Goal: Task Accomplishment & Management: Complete application form

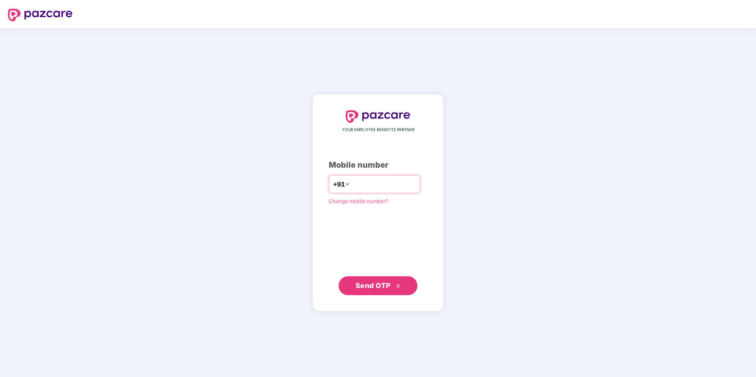
click at [375, 186] on input "number" at bounding box center [383, 184] width 65 height 13
type input "**********"
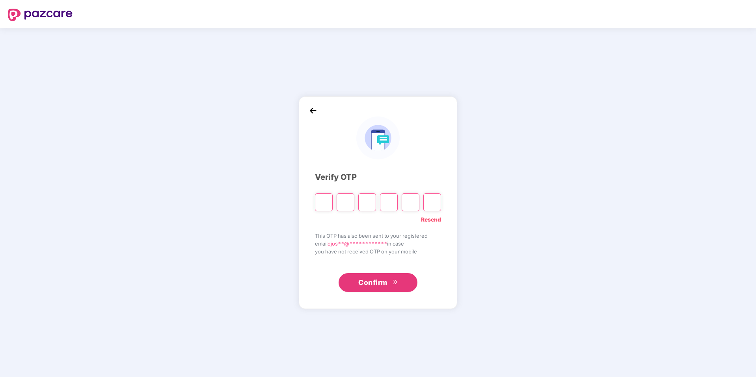
click at [320, 197] on input "Please enter verification code. Digit 1" at bounding box center [324, 202] width 18 height 18
type input "*"
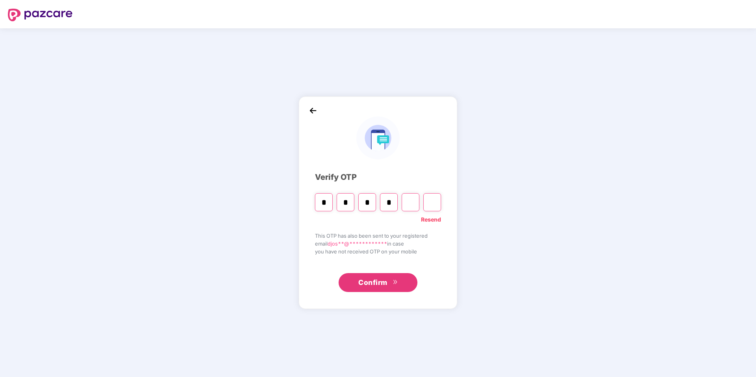
type input "*"
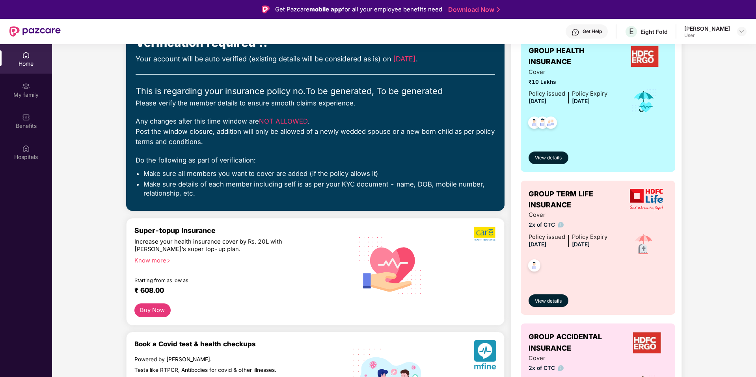
scroll to position [28, 0]
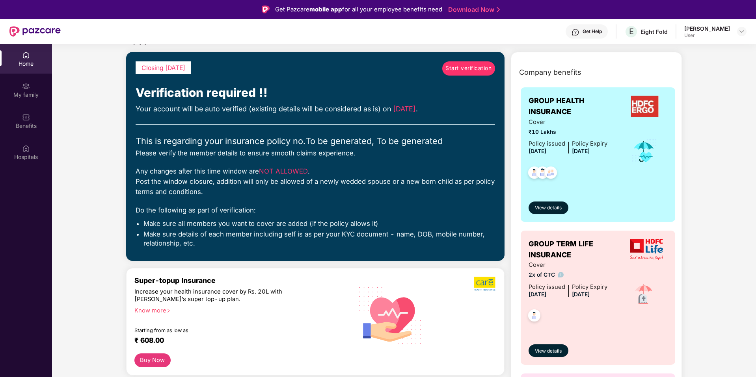
click at [460, 72] on span "Start verification" at bounding box center [468, 68] width 46 height 9
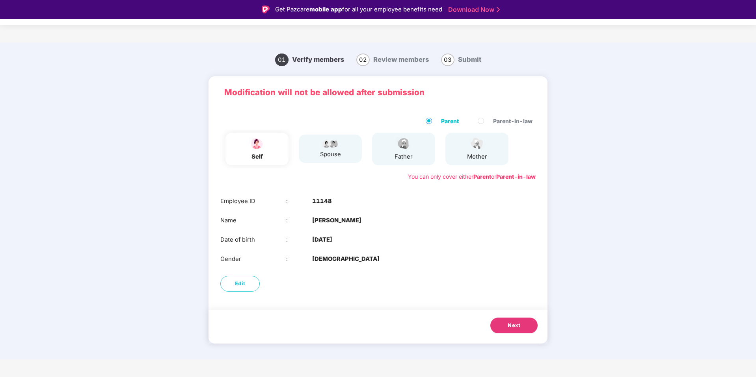
click at [506, 327] on button "Next" at bounding box center [513, 326] width 47 height 16
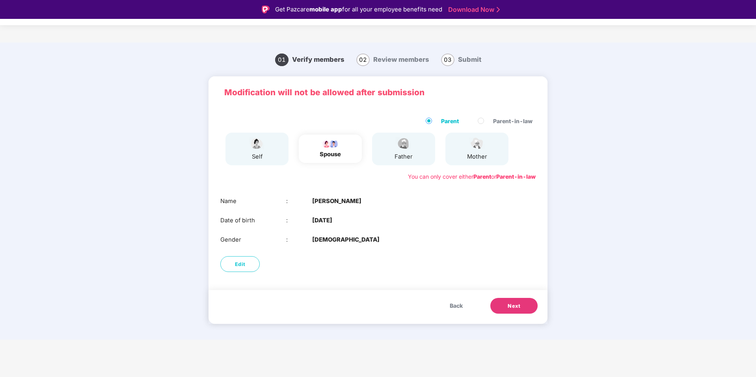
scroll to position [19, 0]
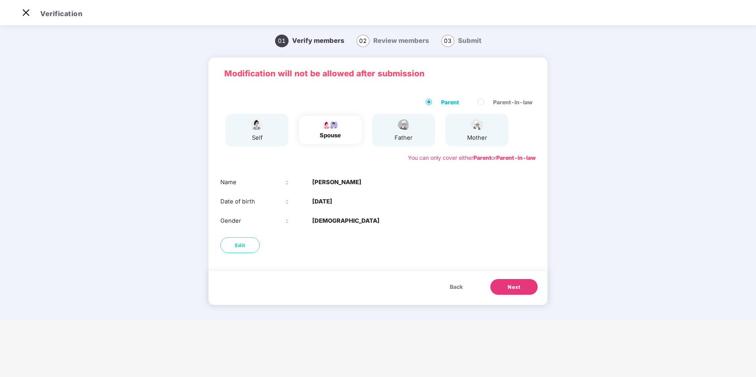
click at [511, 287] on span "Next" at bounding box center [513, 288] width 13 height 8
click at [511, 288] on span "Next" at bounding box center [513, 288] width 13 height 8
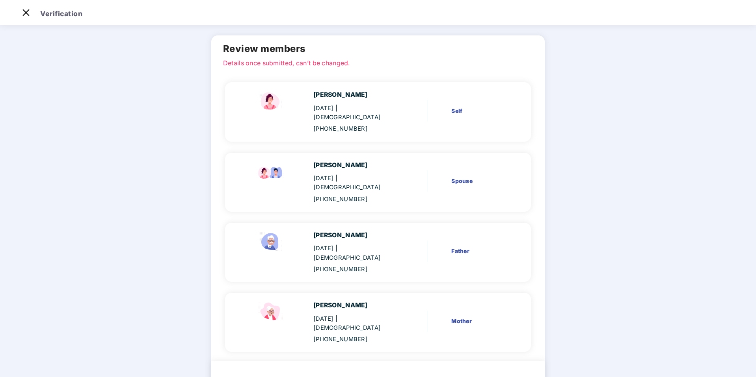
scroll to position [28, 0]
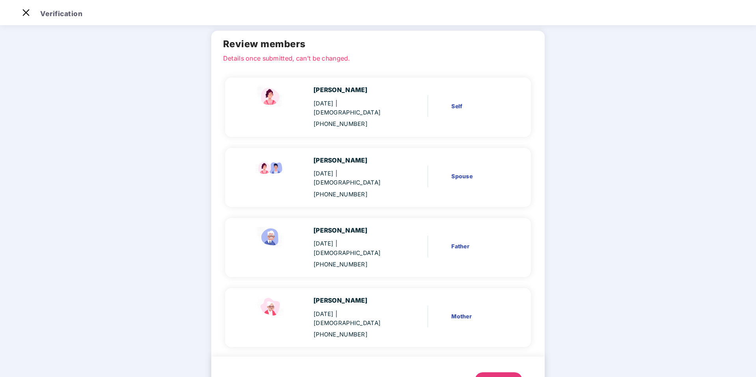
click at [492, 377] on div "Next" at bounding box center [498, 381] width 13 height 8
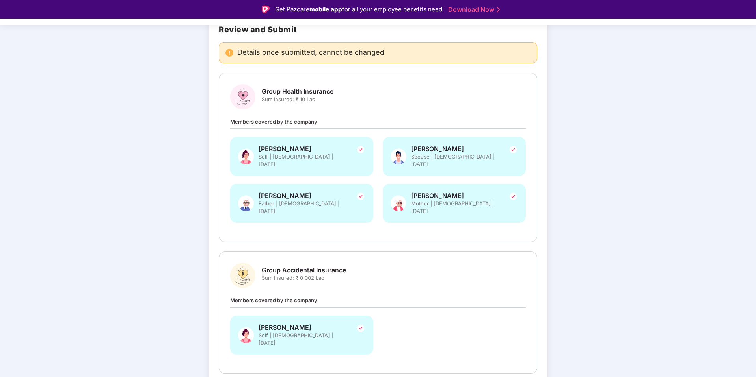
scroll to position [82, 0]
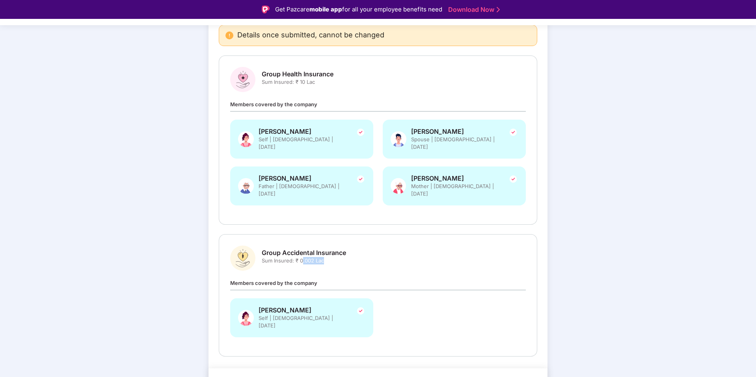
drag, startPoint x: 302, startPoint y: 244, endPoint x: 340, endPoint y: 246, distance: 37.9
click at [340, 257] on span "Sum Insured: ₹ 0.002 Lac" at bounding box center [304, 260] width 84 height 7
click at [306, 315] on span "Self | Female | 21 Sept 1994" at bounding box center [301, 322] width 87 height 15
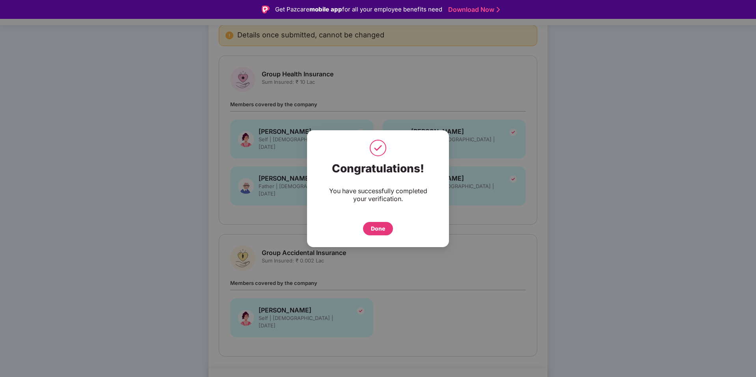
click at [378, 233] on div "Done" at bounding box center [378, 228] width 30 height 13
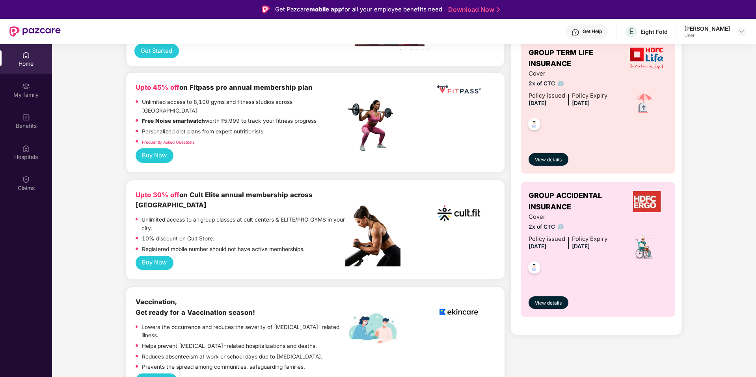
scroll to position [290, 0]
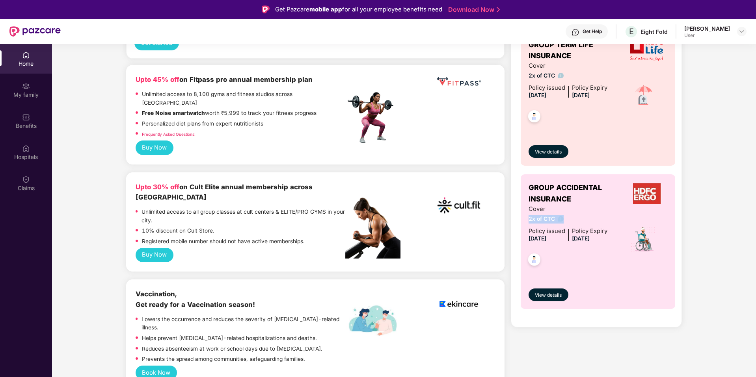
drag, startPoint x: 527, startPoint y: 221, endPoint x: 571, endPoint y: 218, distance: 44.3
click at [571, 218] on div "GROUP ACCIDENTAL INSURANCE Cover 2x of CTC Policy issued [DATE] Policy Expiry […" at bounding box center [597, 242] width 155 height 135
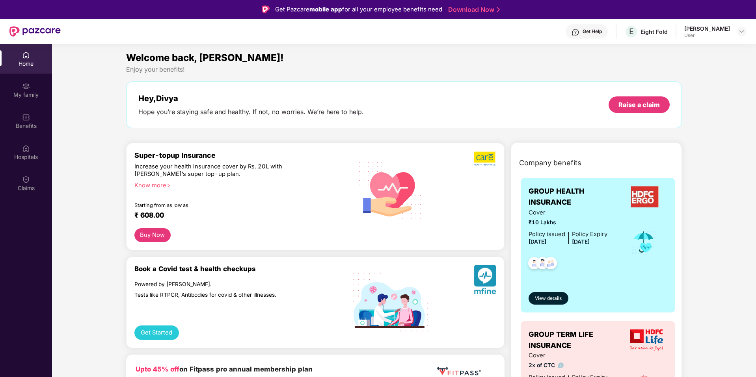
scroll to position [0, 0]
click at [31, 181] on div "Claims" at bounding box center [26, 184] width 52 height 30
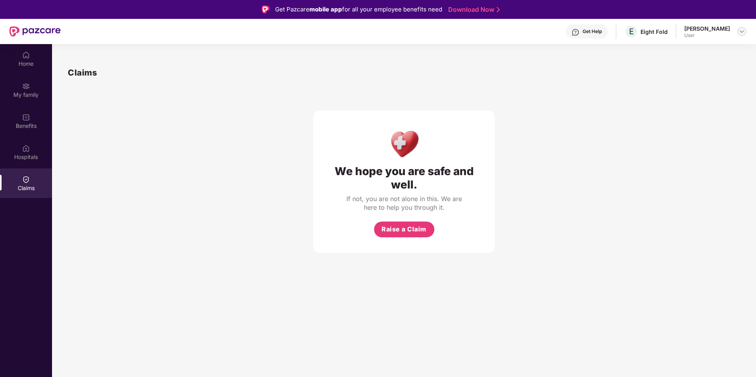
click at [740, 32] on img at bounding box center [741, 31] width 6 height 6
